Goal: Task Accomplishment & Management: Manage account settings

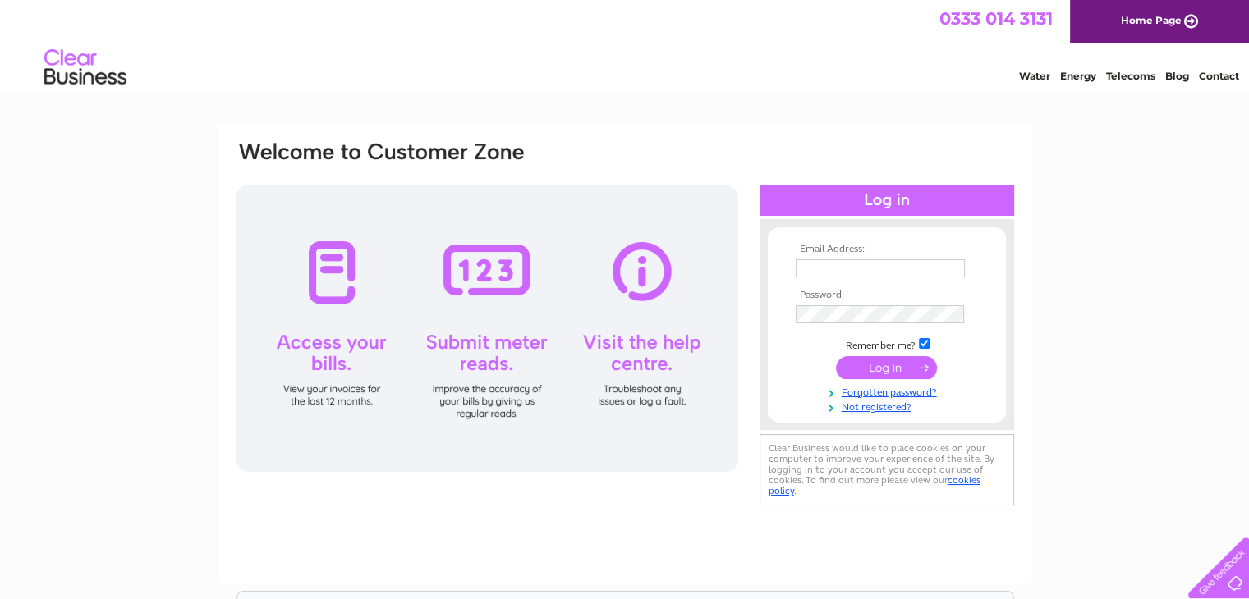
click at [875, 264] on input "text" at bounding box center [880, 268] width 169 height 18
type input "koreanbbq.ed@gmail.com"
click at [836, 356] on input "submit" at bounding box center [886, 367] width 101 height 23
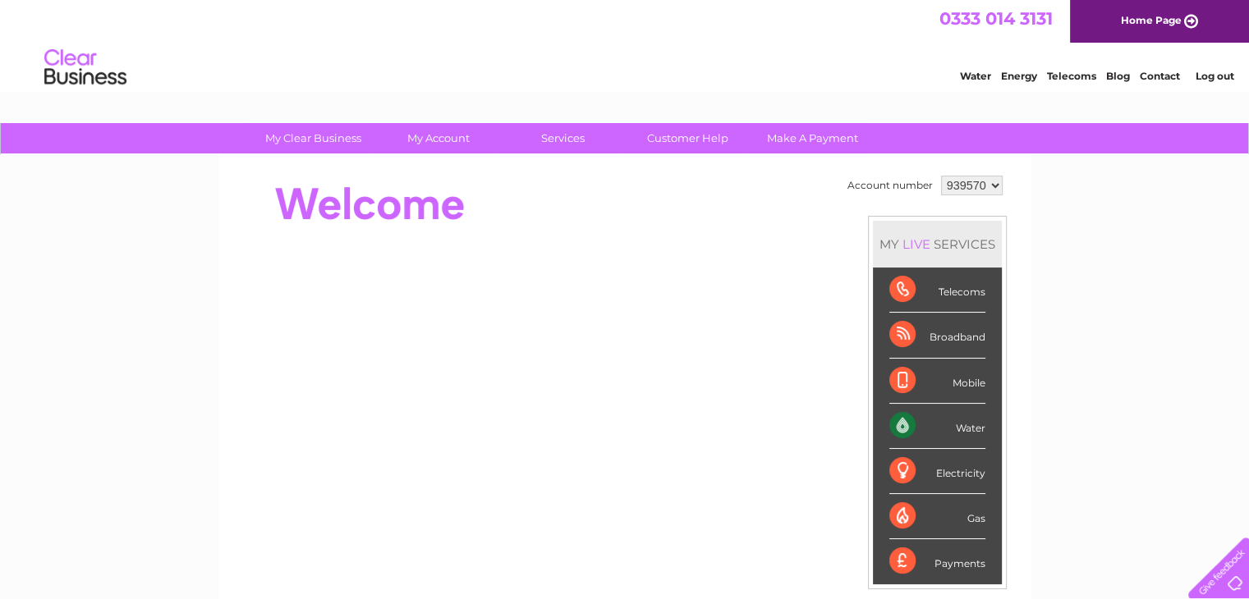
click at [1125, 287] on div "My Clear Business Login Details My Details My Preferences Link Account My Accou…" at bounding box center [624, 584] width 1249 height 923
click at [902, 425] on div "Water" at bounding box center [937, 426] width 96 height 45
click at [967, 432] on div "Water" at bounding box center [937, 426] width 96 height 45
click at [967, 428] on div "Water" at bounding box center [937, 426] width 96 height 45
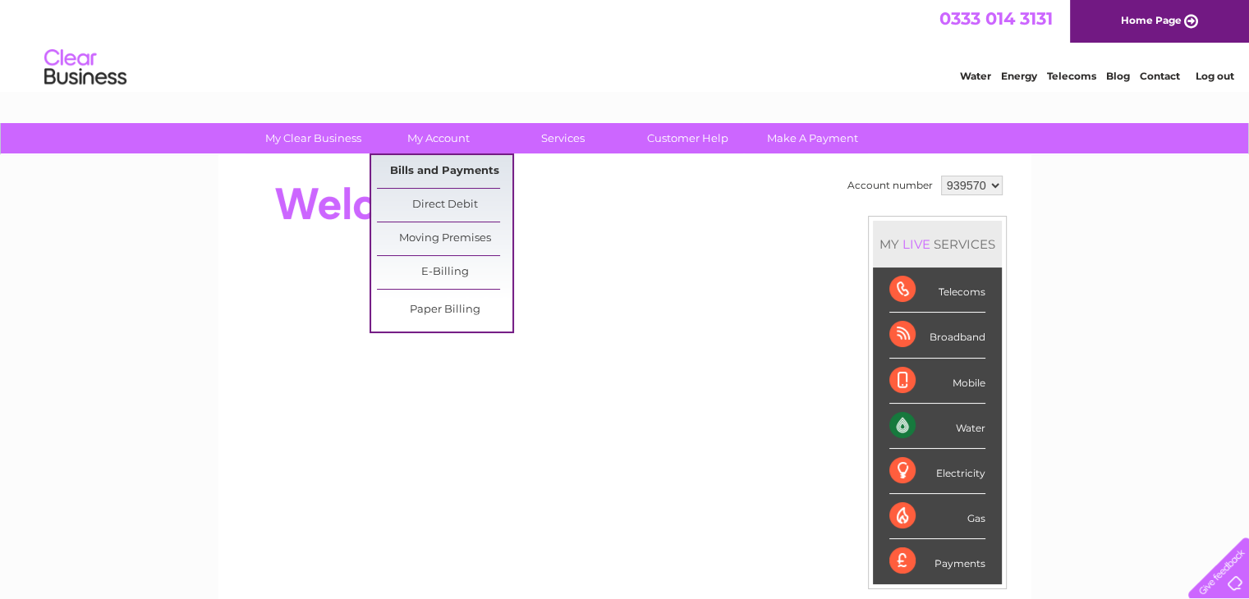
click at [463, 181] on link "Bills and Payments" at bounding box center [444, 171] width 135 height 33
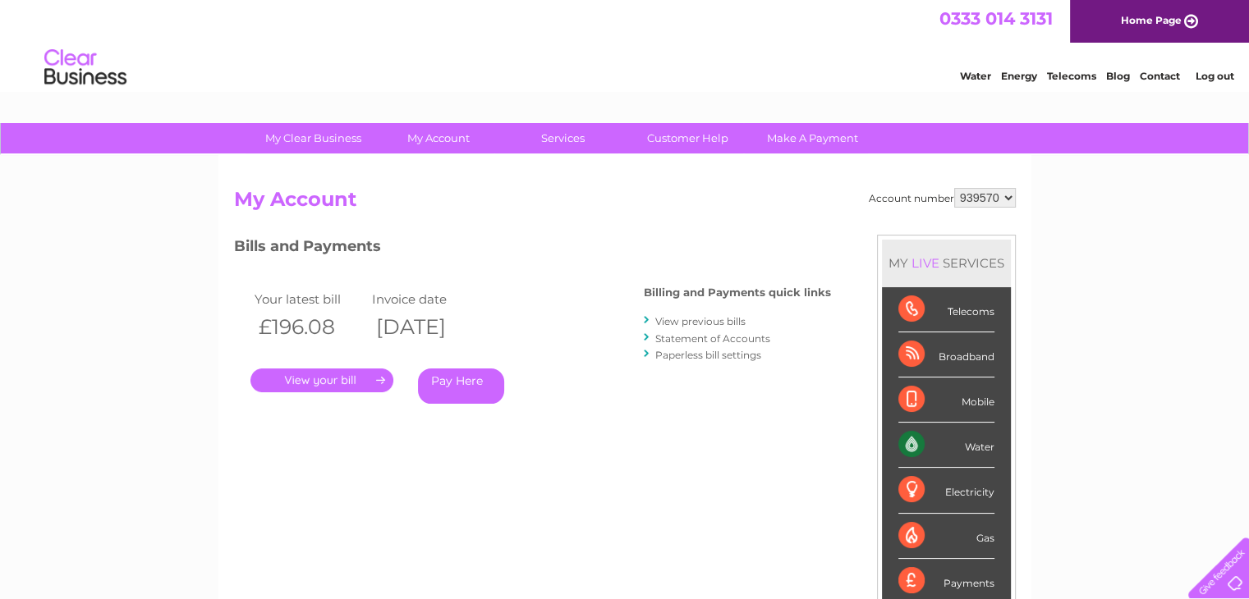
click at [324, 387] on link "." at bounding box center [321, 381] width 143 height 24
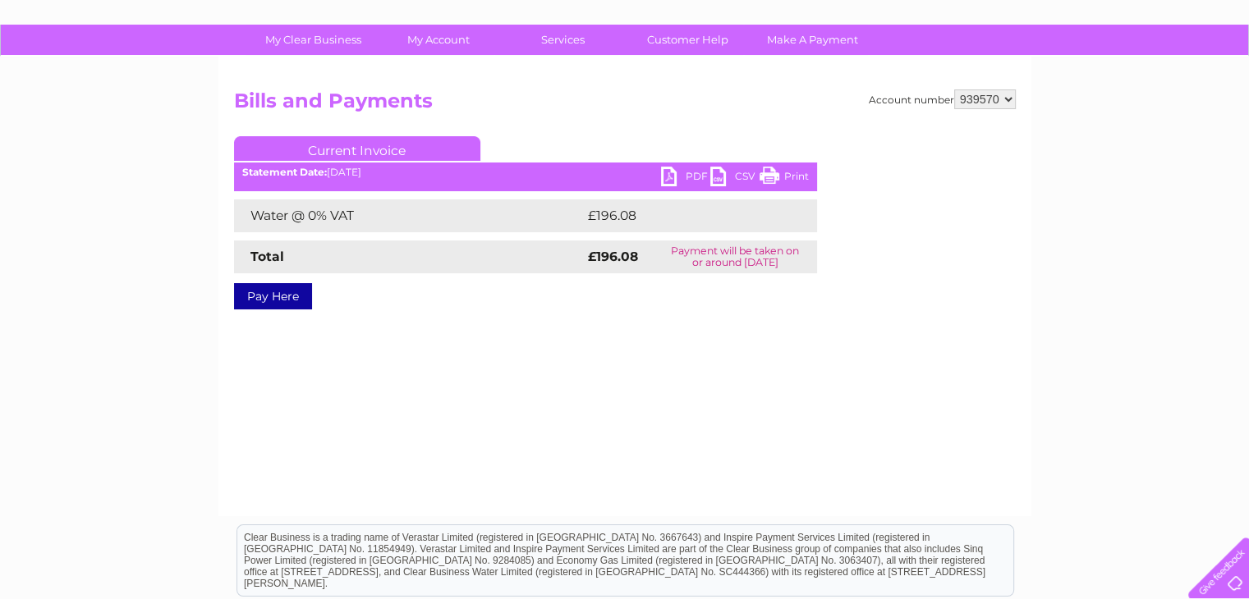
scroll to position [82, 0]
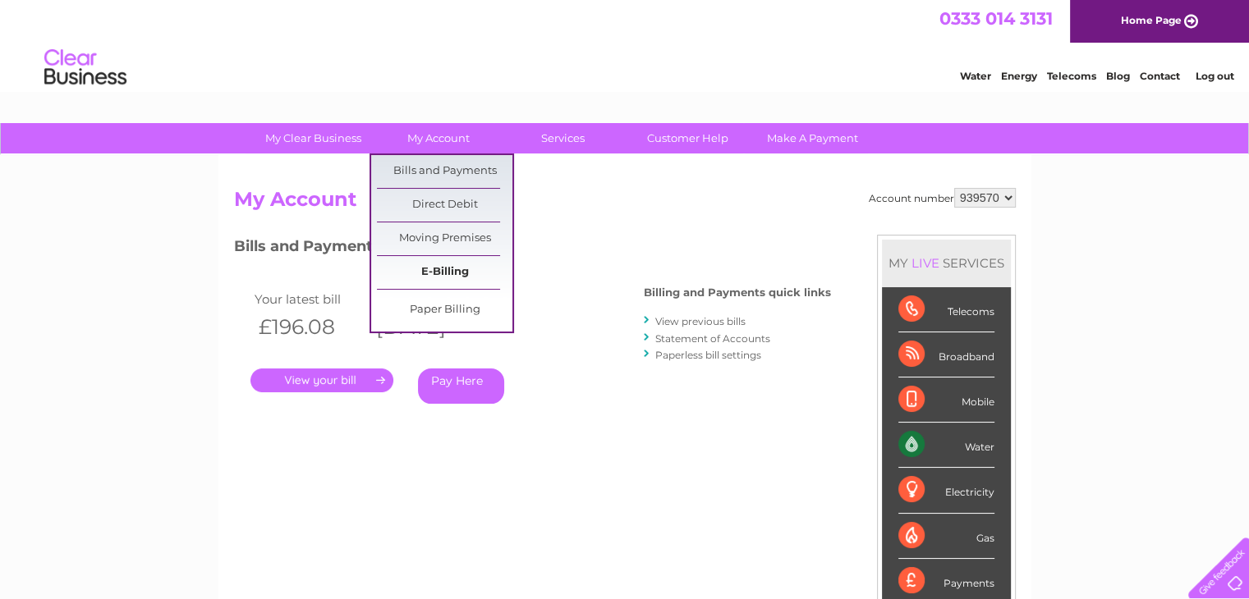
click at [477, 277] on link "E-Billing" at bounding box center [444, 272] width 135 height 33
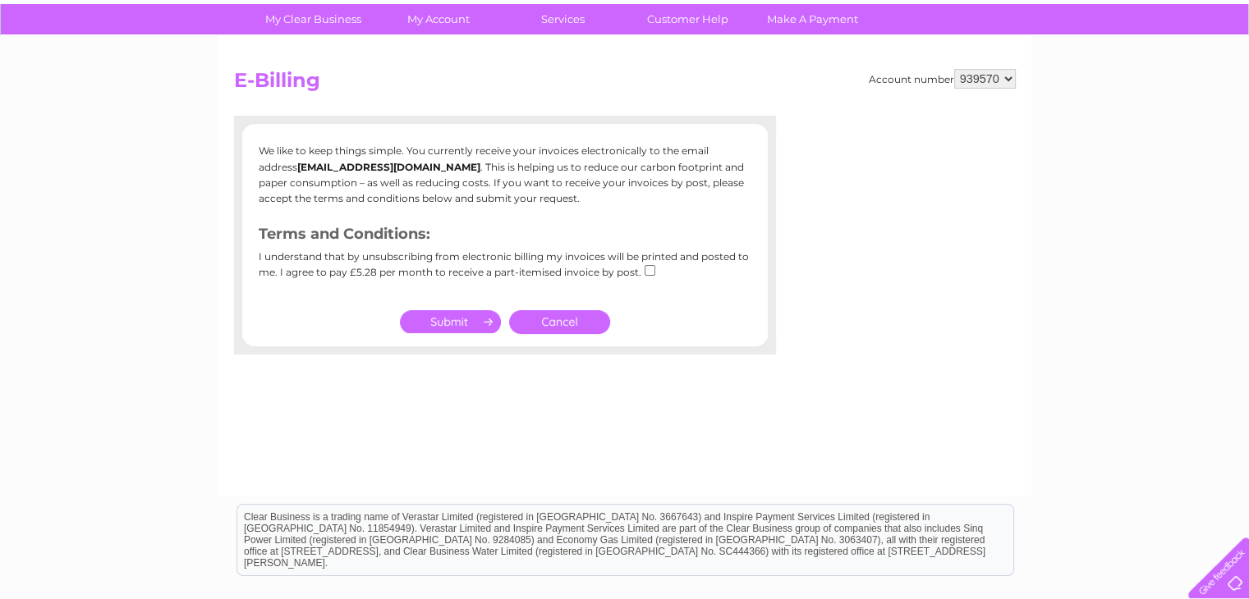
scroll to position [164, 0]
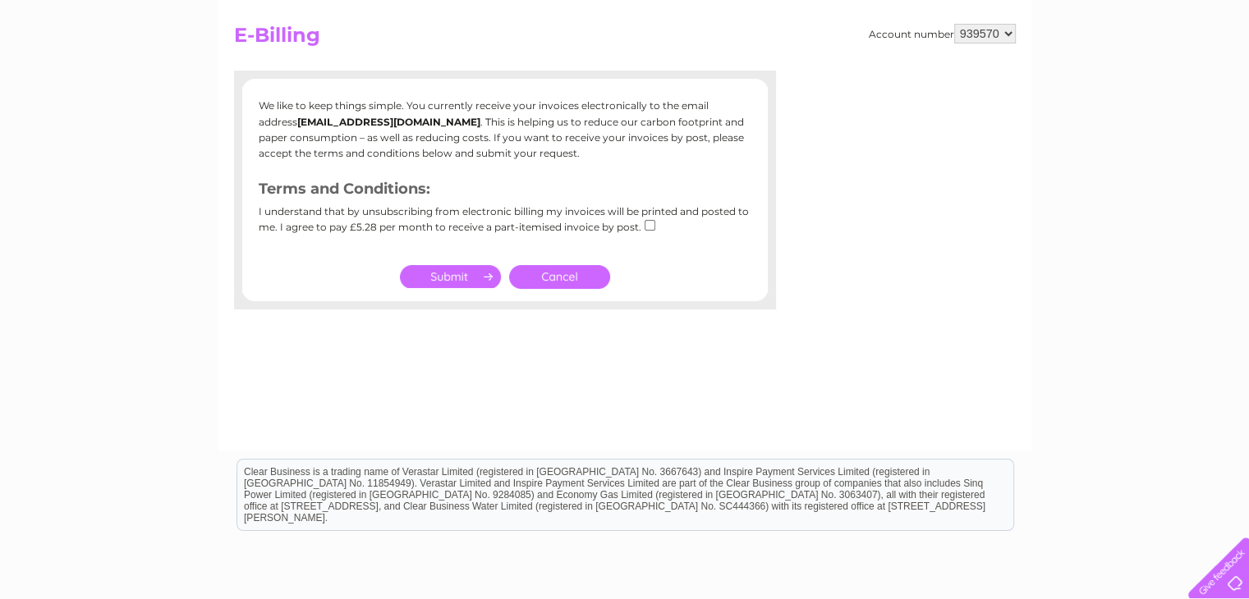
click at [475, 278] on input "submit" at bounding box center [450, 276] width 101 height 23
click at [459, 278] on input "submit" at bounding box center [450, 276] width 101 height 23
click at [645, 227] on input "checkbox" at bounding box center [650, 225] width 11 height 11
checkbox input "true"
click at [452, 280] on input "submit" at bounding box center [450, 276] width 101 height 23
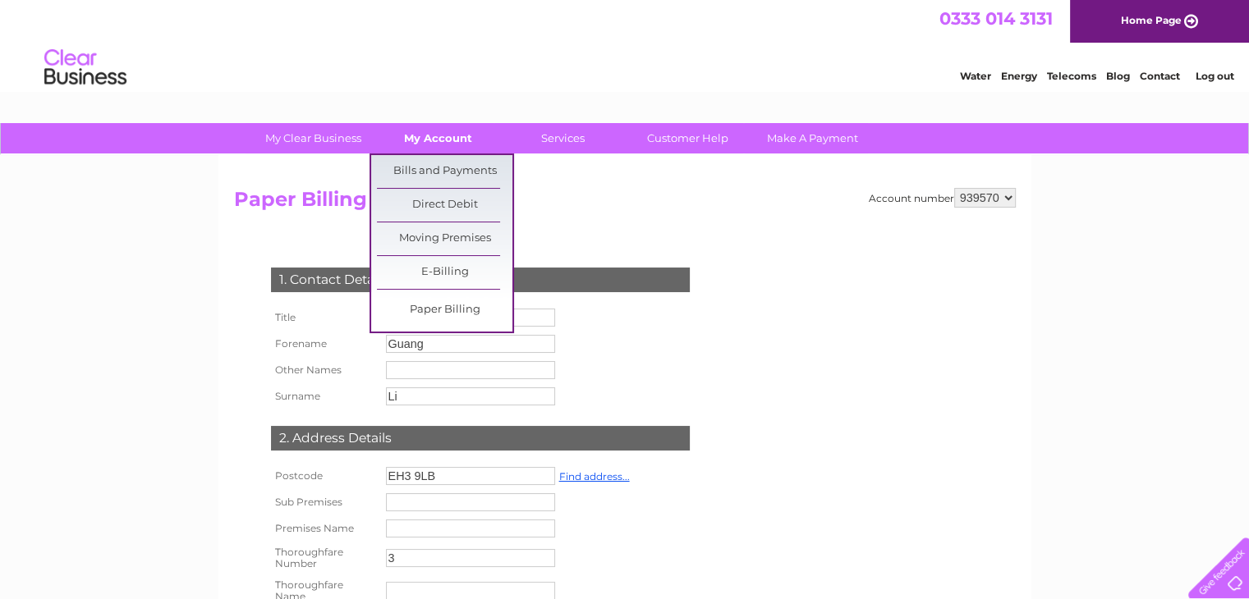
click at [429, 135] on link "My Account" at bounding box center [437, 138] width 135 height 30
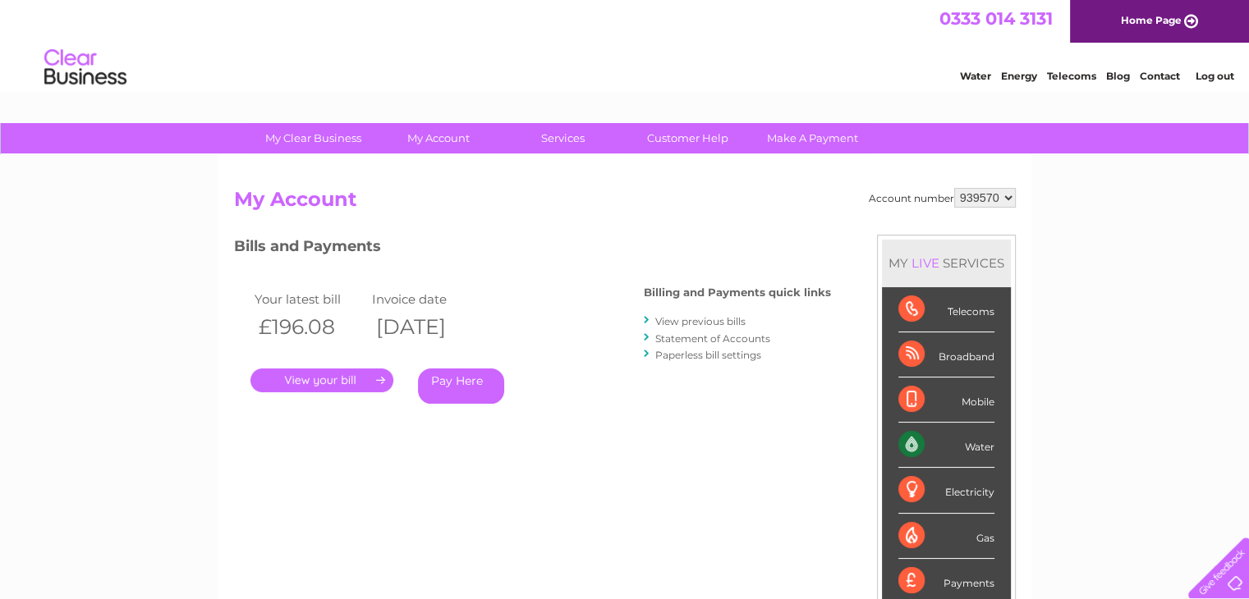
click at [457, 158] on div "Account number 939570 My Account MY LIVE SERVICES Telecoms Broadband Mobile Wat…" at bounding box center [624, 427] width 813 height 544
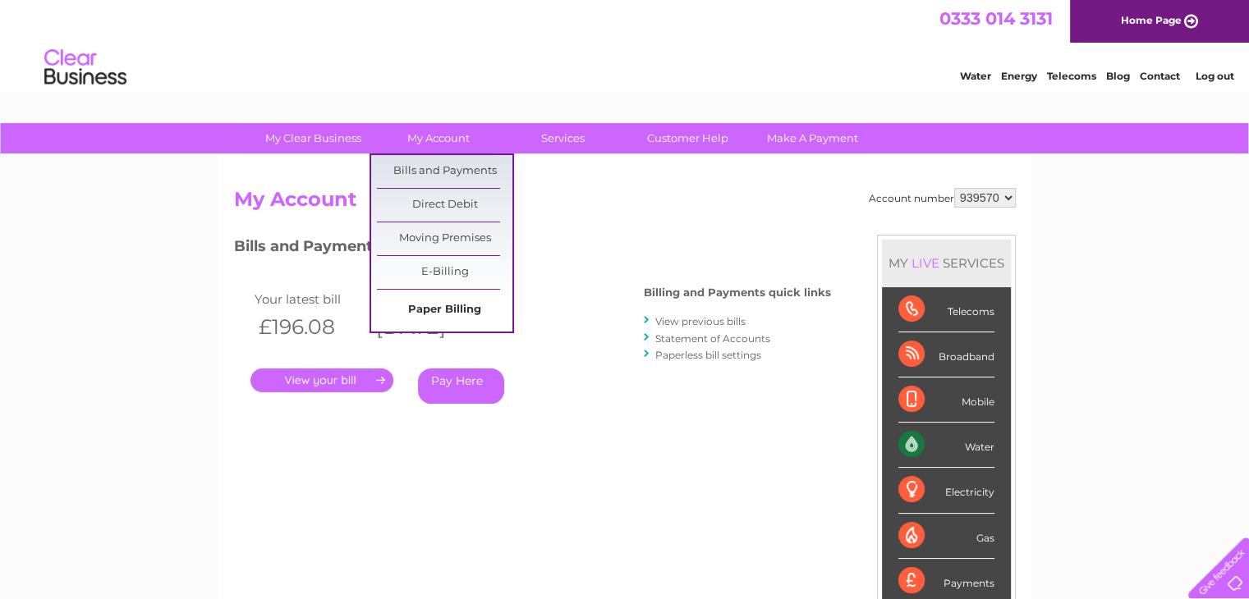
click at [435, 310] on link "Paper Billing" at bounding box center [444, 310] width 135 height 33
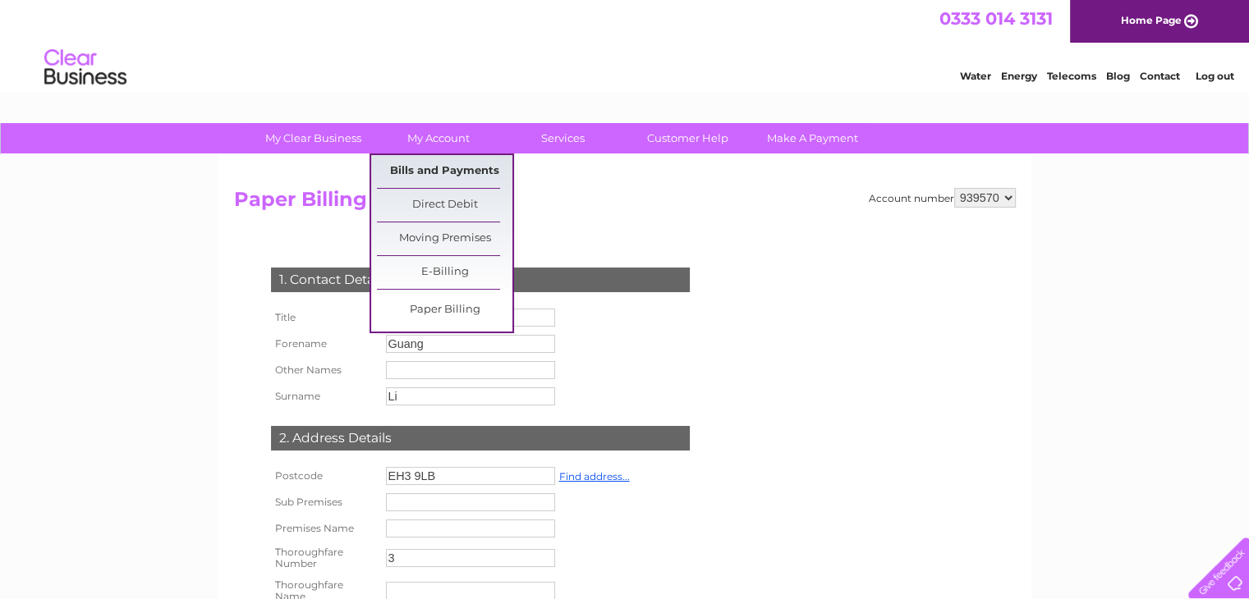
click at [469, 178] on link "Bills and Payments" at bounding box center [444, 171] width 135 height 33
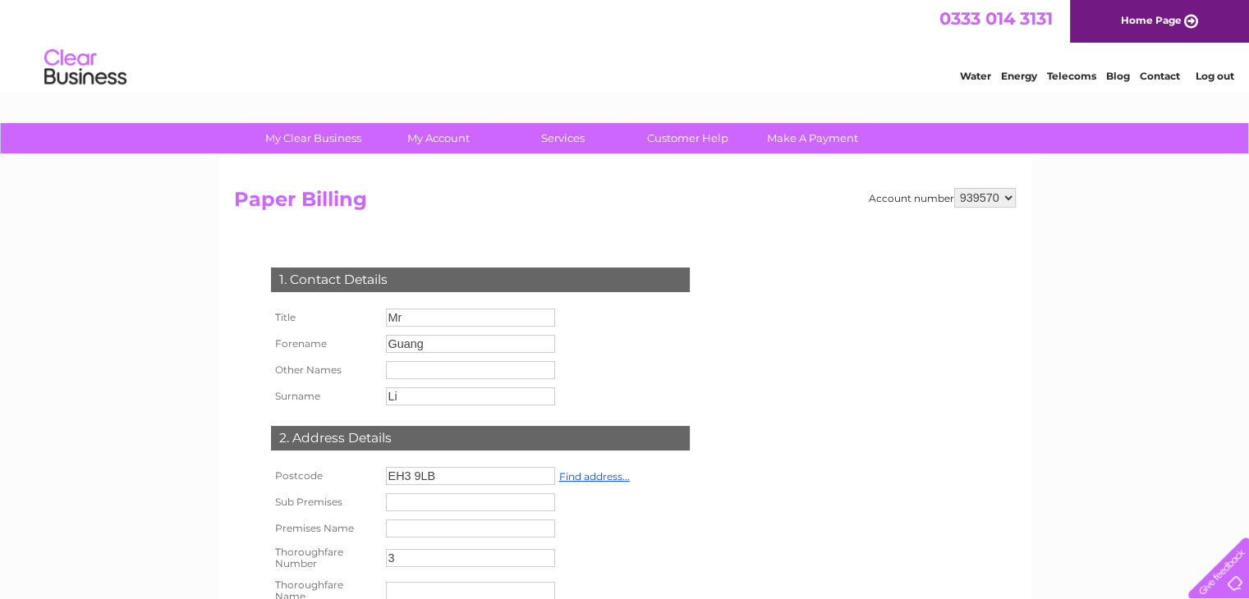
scroll to position [38, 0]
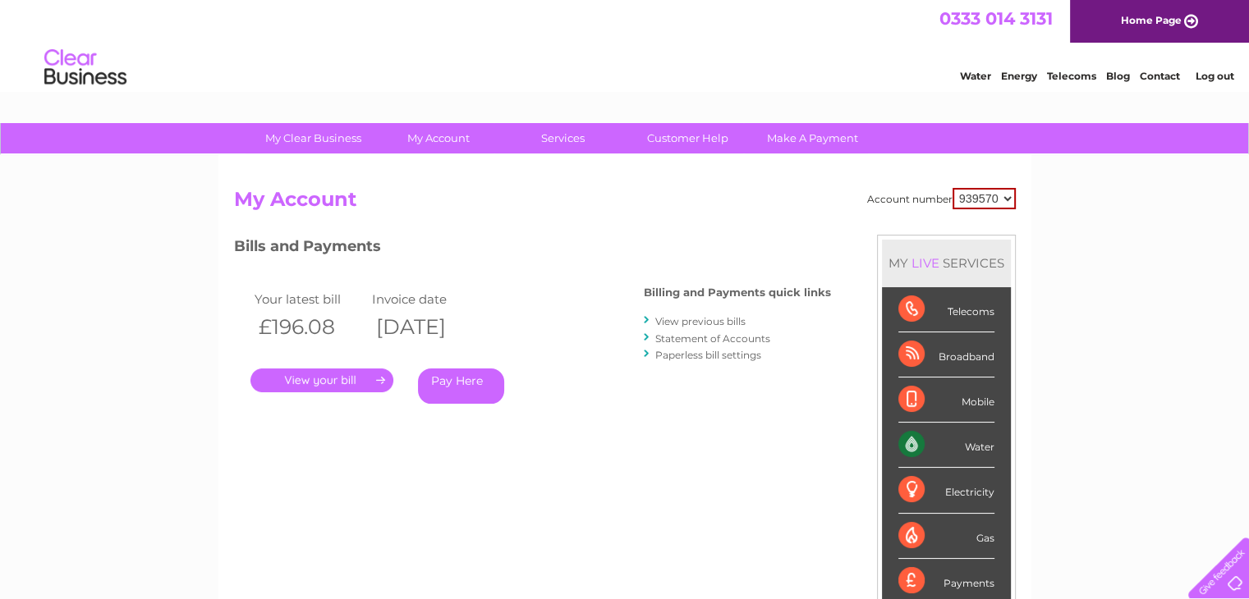
click at [714, 326] on link "View previous bills" at bounding box center [700, 321] width 90 height 12
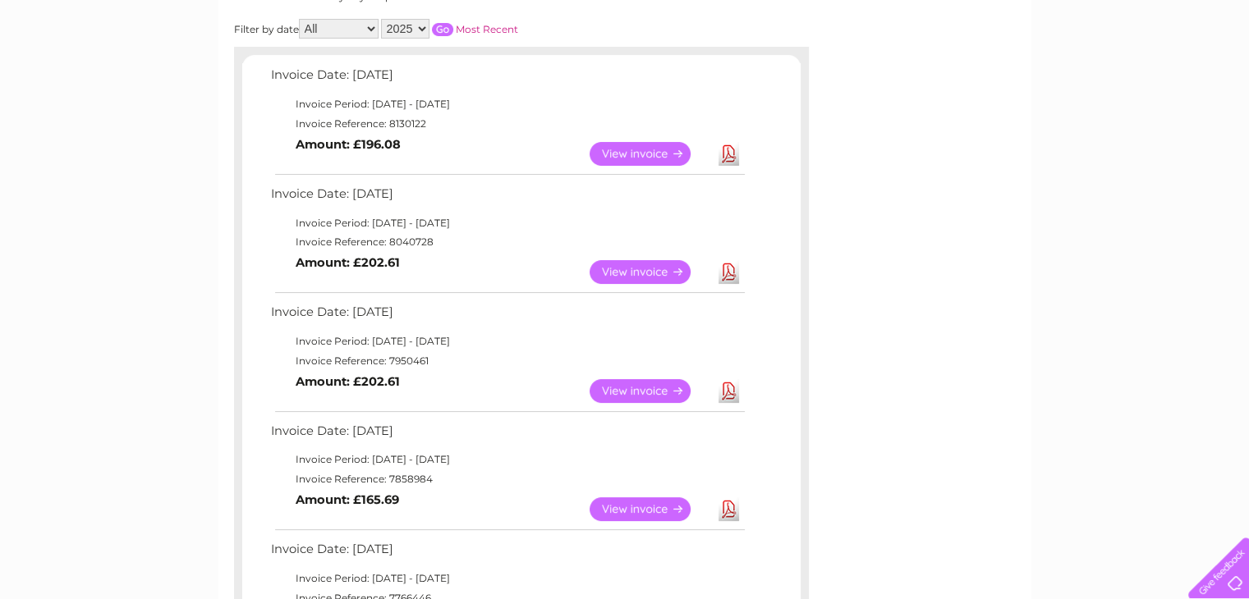
scroll to position [246, 0]
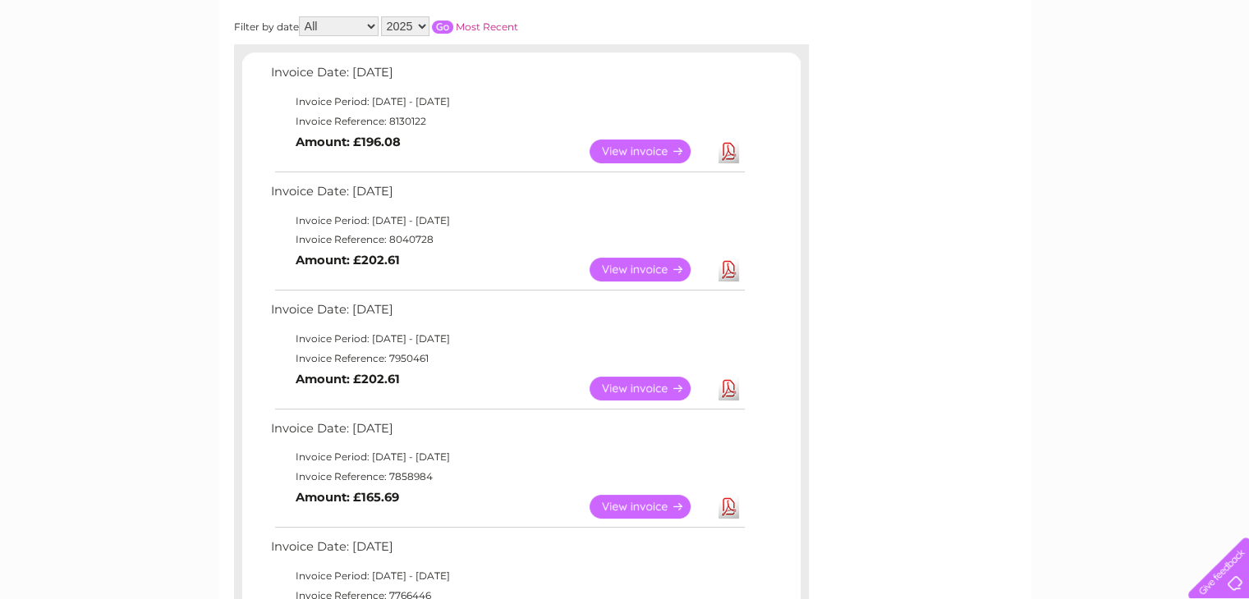
drag, startPoint x: 433, startPoint y: 218, endPoint x: 425, endPoint y: 169, distance: 49.0
drag, startPoint x: 425, startPoint y: 169, endPoint x: 457, endPoint y: 140, distance: 42.4
click at [457, 140] on td "View Download Amount: £196.08" at bounding box center [507, 151] width 480 height 40
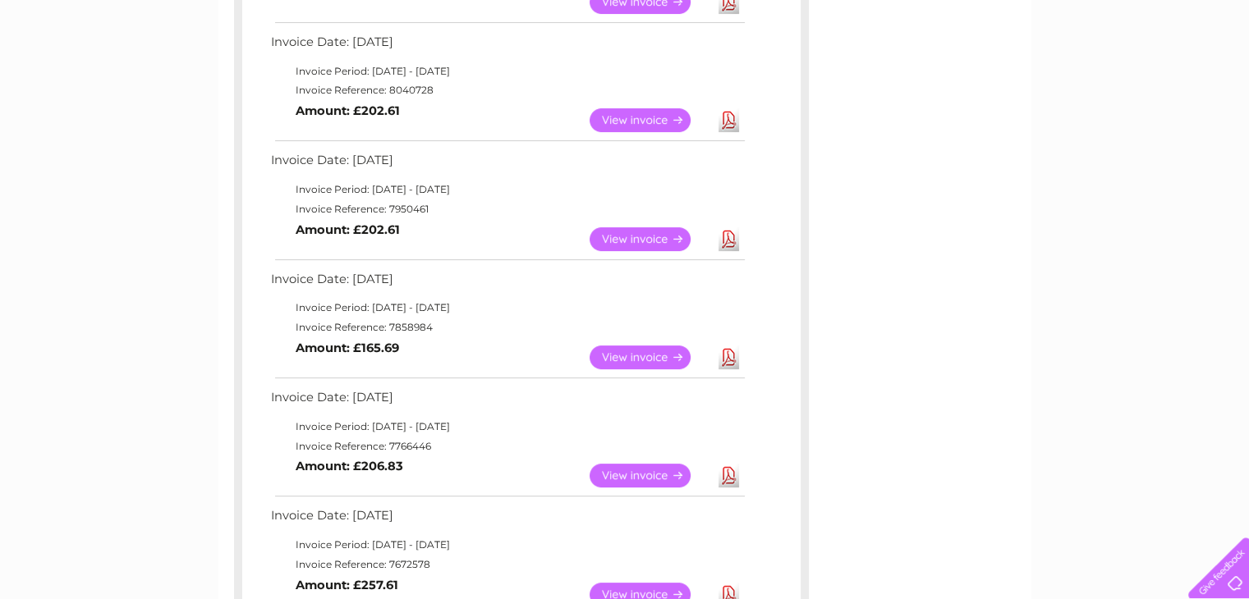
scroll to position [411, 0]
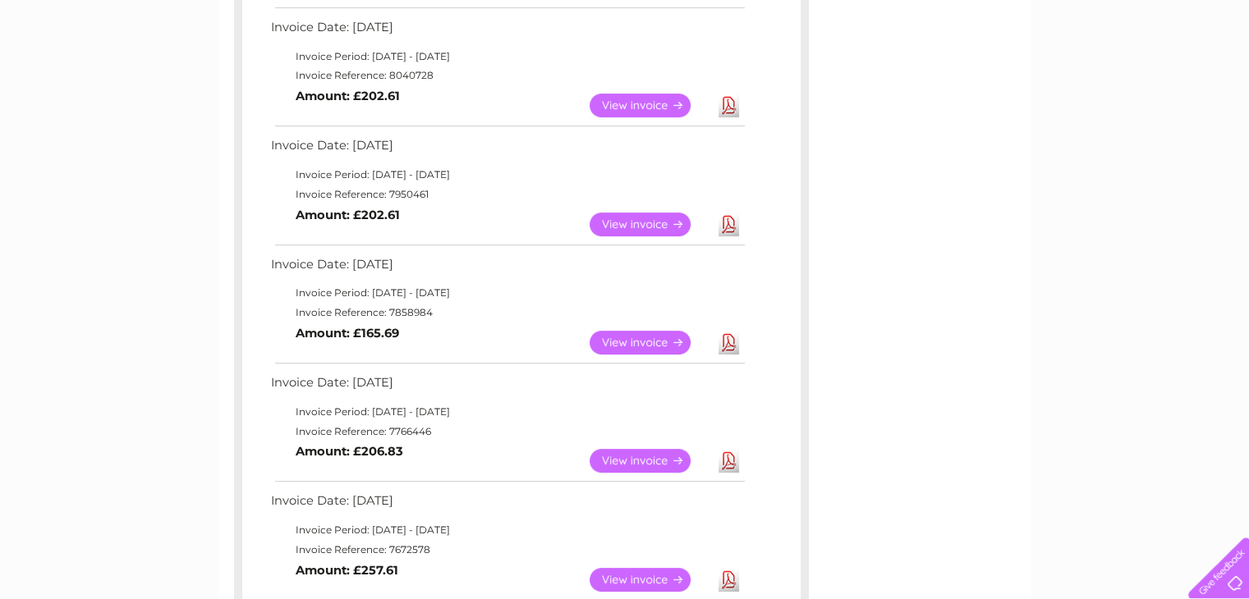
click at [631, 342] on link "View" at bounding box center [650, 343] width 121 height 24
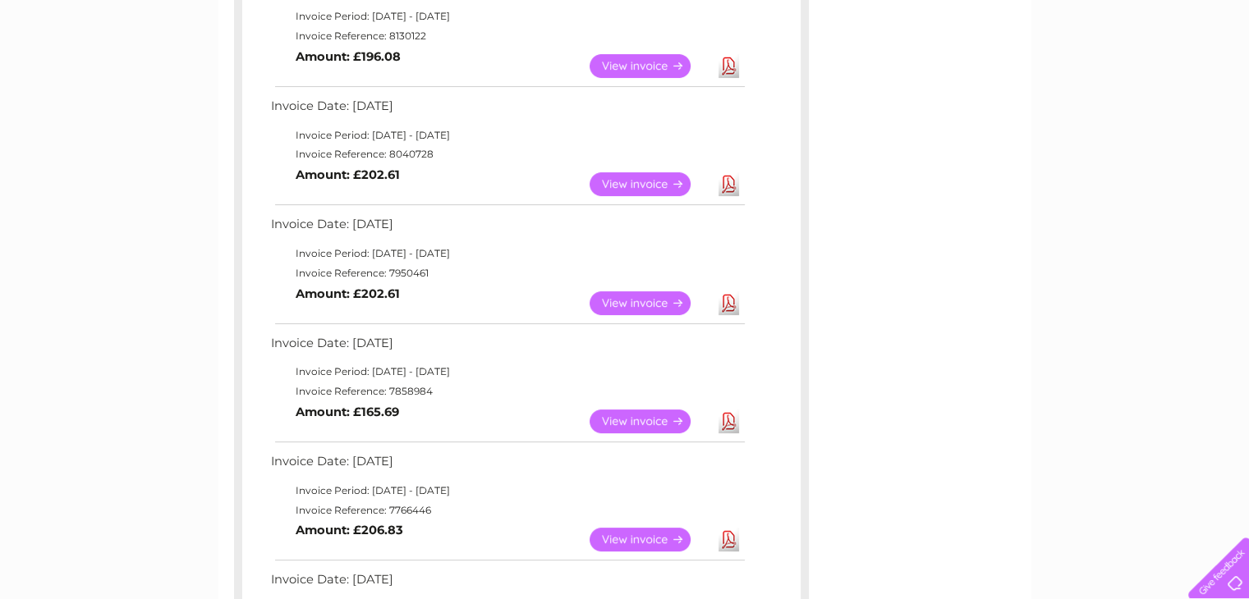
scroll to position [328, 0]
